Goal: Check status: Check status

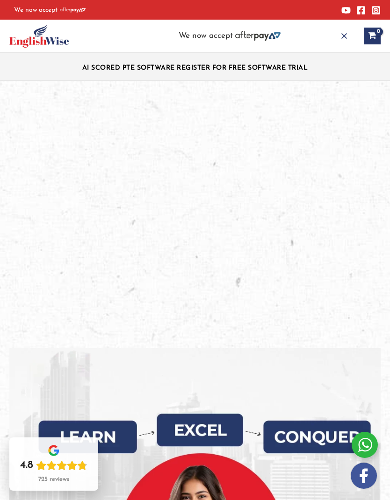
click at [334, 33] on button "Main Menu" at bounding box center [344, 36] width 21 height 21
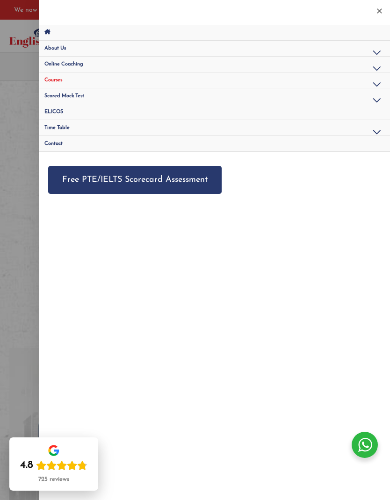
click at [57, 29] on link "Site Navigation: Main Menu" at bounding box center [214, 33] width 351 height 16
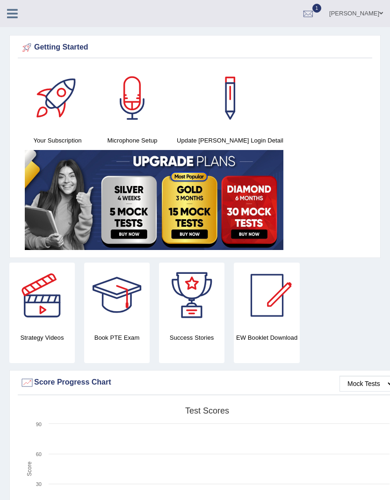
click at [315, 15] on div at bounding box center [308, 14] width 14 height 14
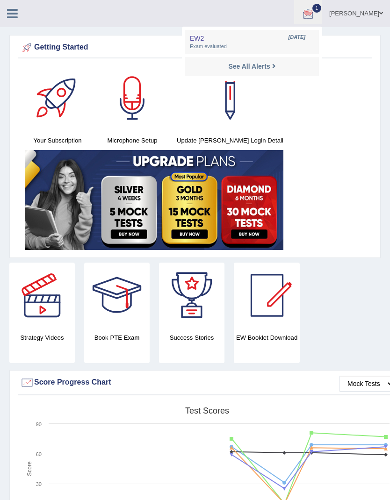
click at [285, 45] on span "Exam evaluated" at bounding box center [252, 46] width 124 height 7
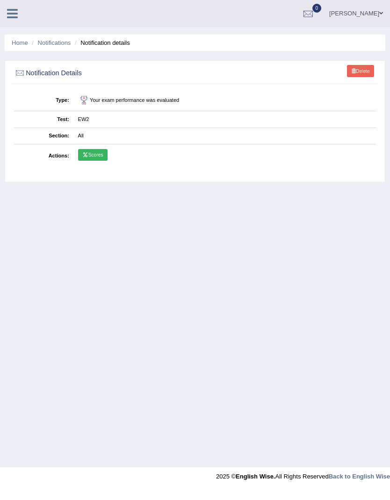
click at [93, 161] on link "Scores" at bounding box center [92, 155] width 29 height 12
click at [10, 15] on icon at bounding box center [12, 13] width 11 height 12
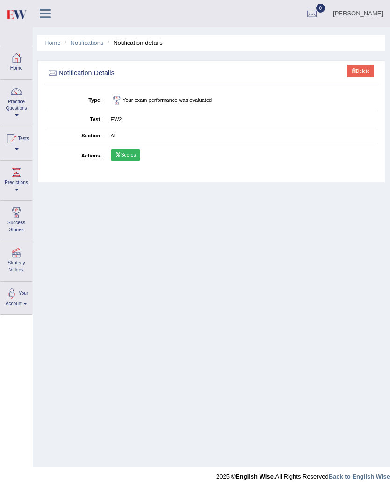
click at [14, 150] on link "Tests" at bounding box center [16, 142] width 32 height 30
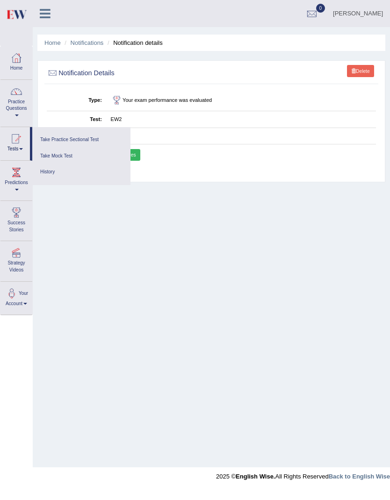
click at [47, 171] on link "History" at bounding box center [81, 172] width 89 height 16
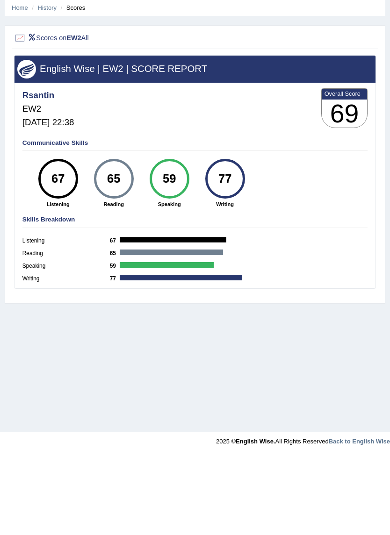
click at [23, 175] on h4 "Communicative Skills" at bounding box center [194, 178] width 345 height 7
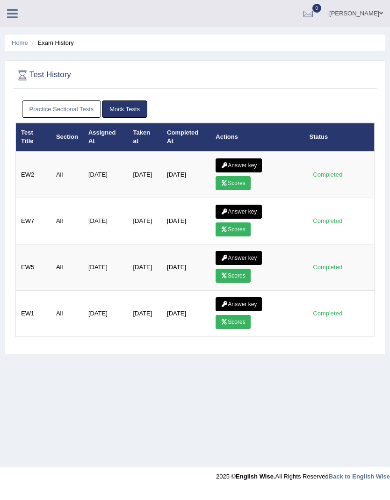
click at [251, 171] on link "Answer key" at bounding box center [238, 165] width 46 height 14
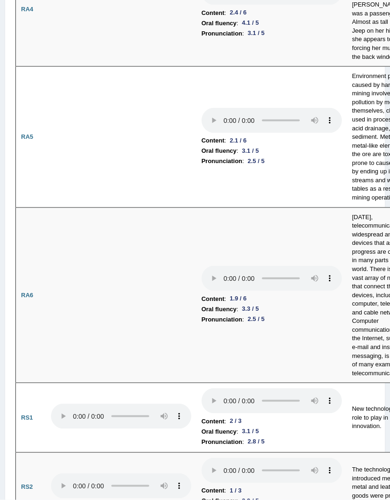
scroll to position [766, 0]
click at [57, 403] on audio at bounding box center [121, 415] width 140 height 25
click at [62, 403] on audio at bounding box center [121, 415] width 140 height 25
click at [59, 403] on audio at bounding box center [121, 415] width 140 height 25
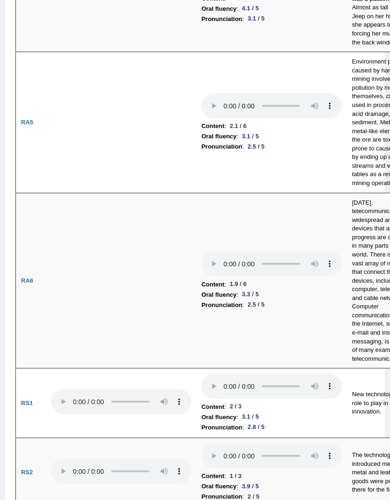
scroll to position [780, 0]
click at [201, 373] on audio at bounding box center [271, 385] width 140 height 25
click at [48, 237] on td at bounding box center [121, 280] width 150 height 176
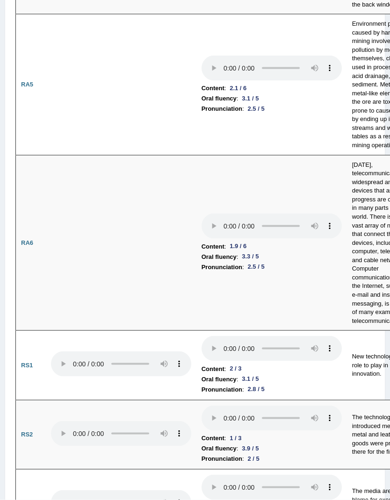
scroll to position [818, 0]
click at [201, 405] on audio at bounding box center [271, 417] width 140 height 25
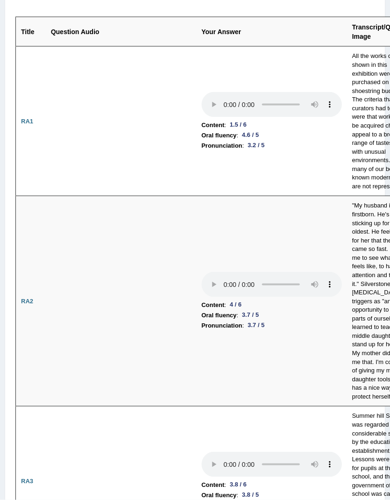
scroll to position [0, 0]
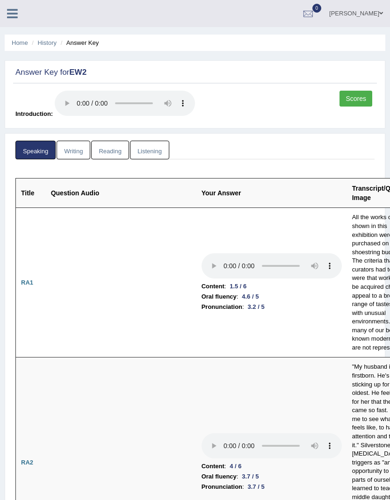
click at [165, 141] on link "Listening" at bounding box center [149, 150] width 39 height 19
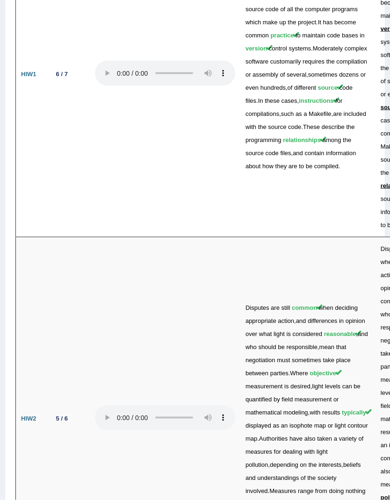
scroll to position [2250, 0]
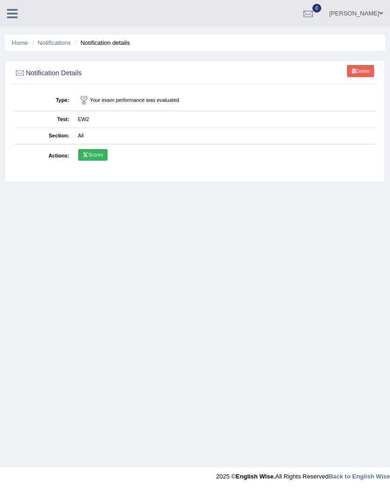
click at [93, 157] on link "Scores" at bounding box center [92, 155] width 29 height 12
